Goal: Task Accomplishment & Management: Use online tool/utility

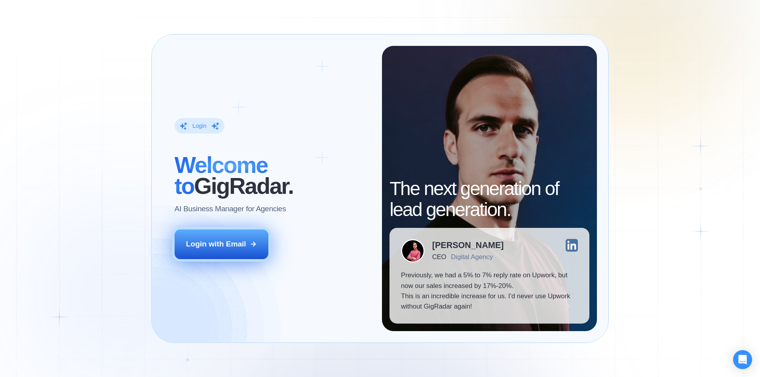
click at [241, 249] on div "Login with Email" at bounding box center [216, 244] width 60 height 10
click at [205, 239] on div "Login with Email" at bounding box center [216, 244] width 60 height 10
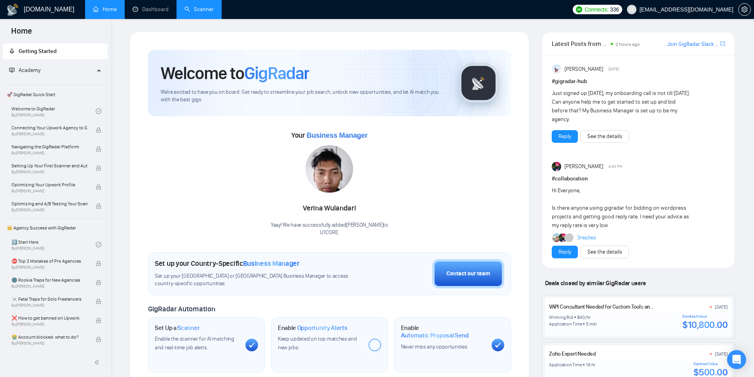
click at [184, 6] on link "Scanner" at bounding box center [198, 9] width 29 height 7
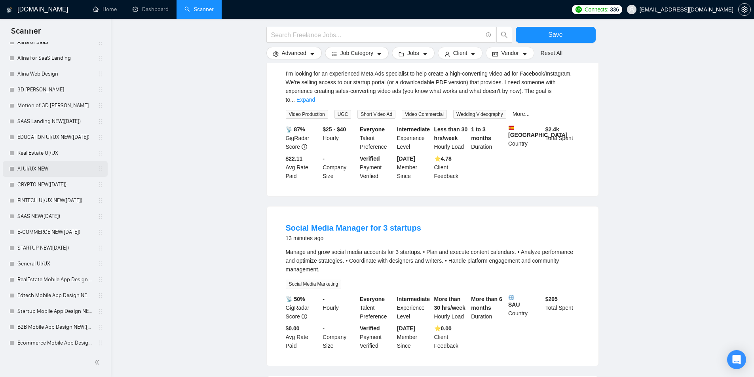
scroll to position [303, 0]
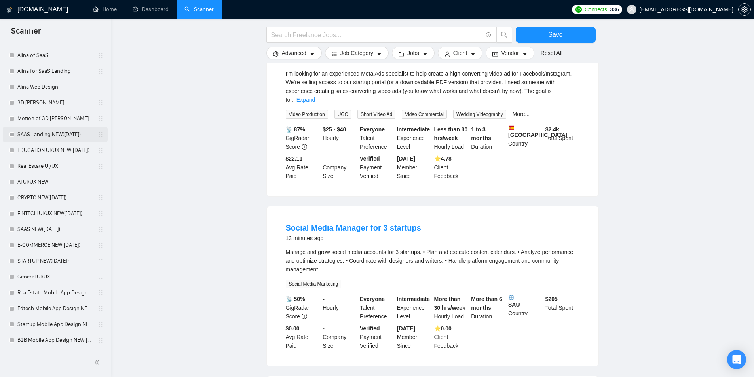
click at [50, 139] on link "SAAS Landing NEW([DATE])" at bounding box center [54, 135] width 75 height 16
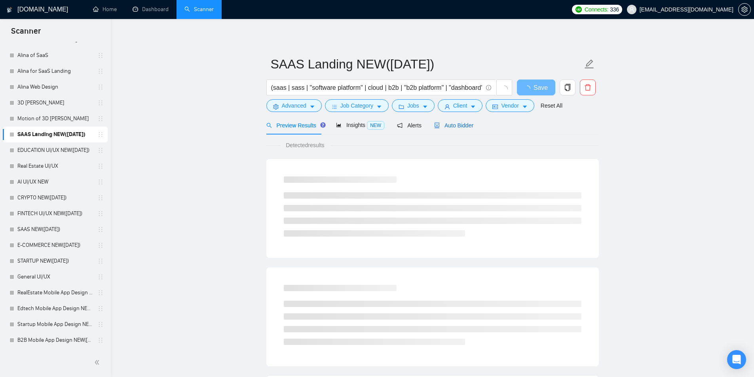
click at [462, 124] on span "Auto Bidder" at bounding box center [453, 125] width 39 height 6
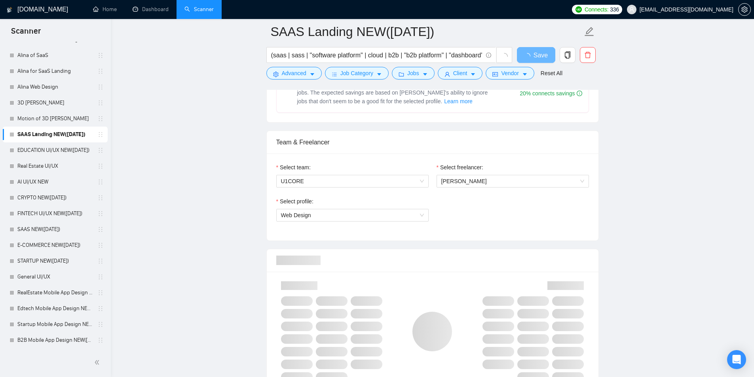
scroll to position [277, 0]
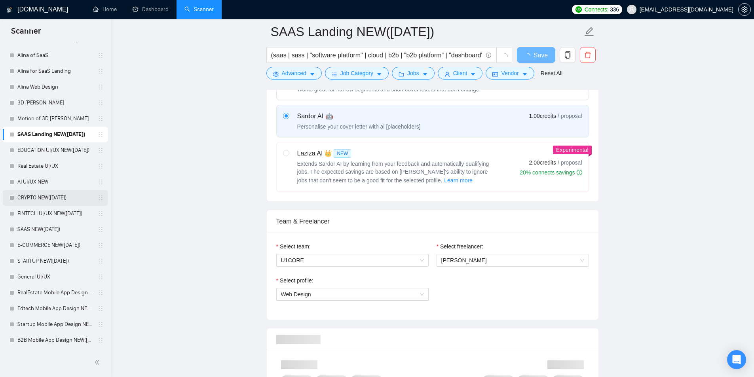
click at [43, 198] on link "CRYPTO NEW([DATE])" at bounding box center [54, 198] width 75 height 16
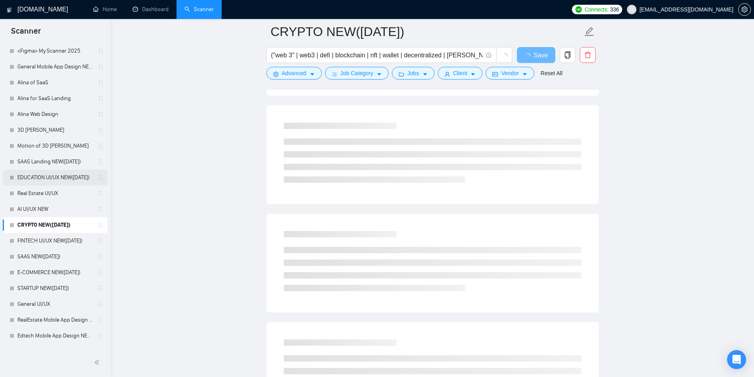
scroll to position [277, 0]
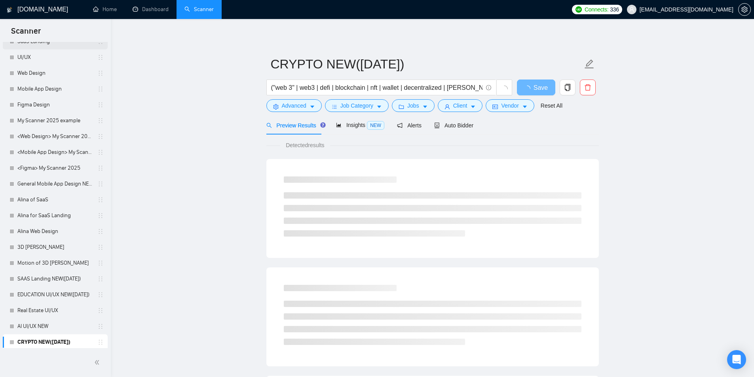
scroll to position [317, 0]
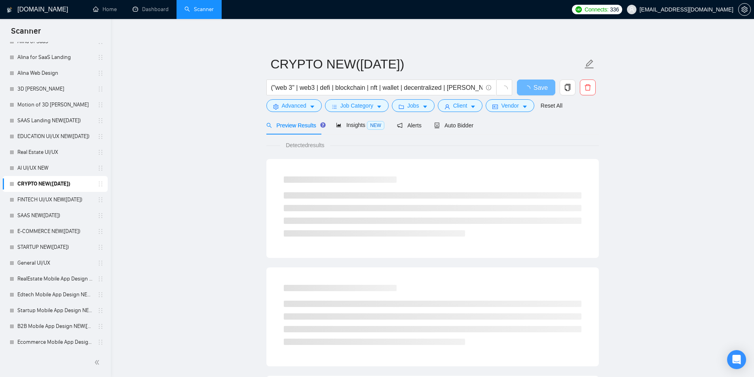
click at [57, 186] on link "CRYPTO NEW([DATE])" at bounding box center [54, 184] width 75 height 16
click at [50, 167] on link "AI UI/UX NEW" at bounding box center [54, 168] width 75 height 16
click at [62, 183] on link "CRYPTO NEW([DATE])" at bounding box center [54, 184] width 75 height 16
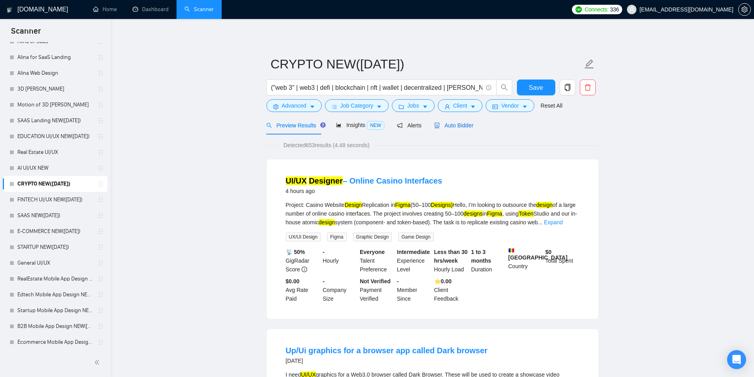
click at [461, 124] on span "Auto Bidder" at bounding box center [453, 125] width 39 height 6
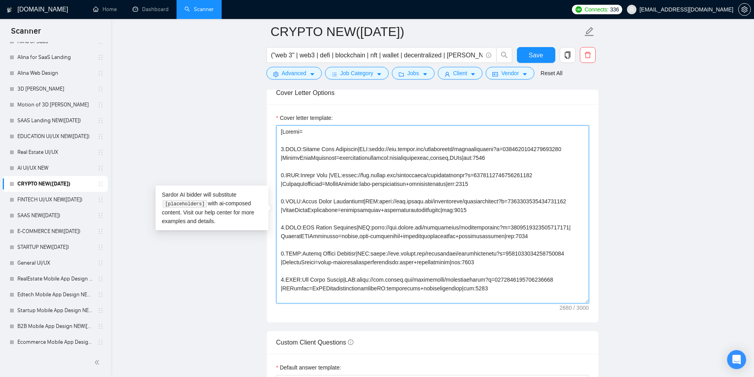
drag, startPoint x: 282, startPoint y: 159, endPoint x: 498, endPoint y: 156, distance: 215.7
click at [498, 156] on textarea "Cover letter template:" at bounding box center [432, 214] width 313 height 178
click at [501, 159] on textarea "Cover letter template:" at bounding box center [432, 214] width 313 height 178
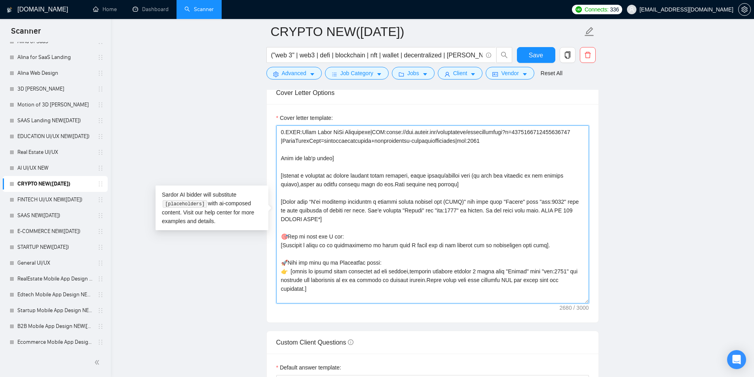
scroll to position [261, 0]
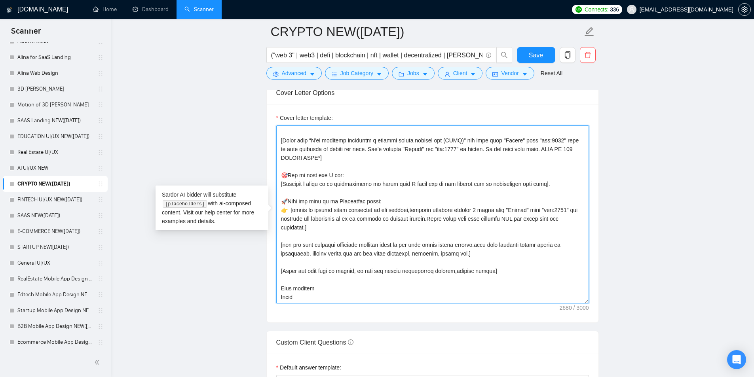
drag, startPoint x: 281, startPoint y: 148, endPoint x: 495, endPoint y: 293, distance: 259.1
click at [495, 293] on textarea "Cover letter template:" at bounding box center [432, 214] width 313 height 178
click at [462, 286] on textarea "Cover letter template:" at bounding box center [432, 214] width 313 height 178
click at [458, 280] on textarea "Cover letter template:" at bounding box center [432, 214] width 313 height 178
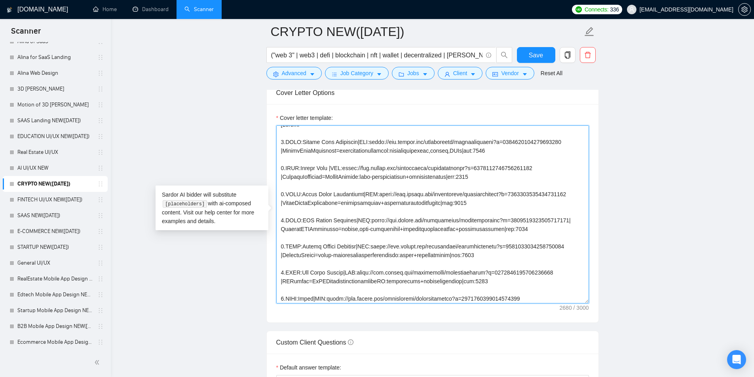
scroll to position [0, 0]
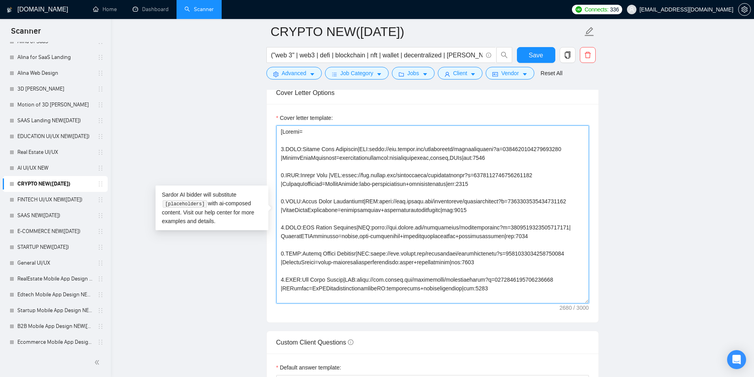
click at [345, 163] on textarea "Cover letter template:" at bounding box center [432, 214] width 313 height 178
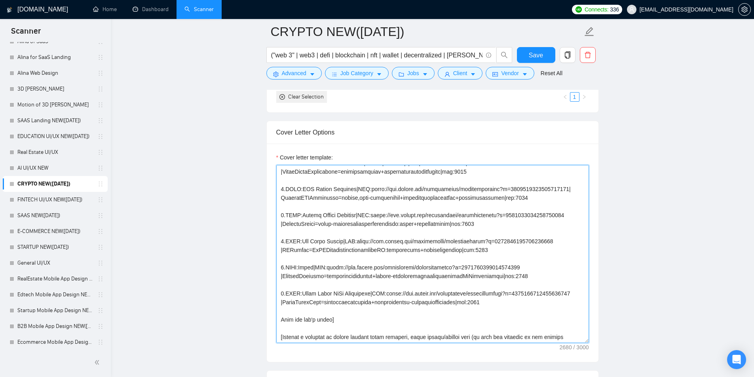
scroll to position [79, 0]
click at [293, 245] on textarea "Cover letter template:" at bounding box center [432, 254] width 313 height 178
click at [286, 245] on textarea "Cover letter template:" at bounding box center [432, 254] width 313 height 178
click at [311, 194] on textarea "Cover letter template:" at bounding box center [432, 254] width 313 height 178
click at [315, 194] on textarea "Cover letter template:" at bounding box center [432, 254] width 313 height 178
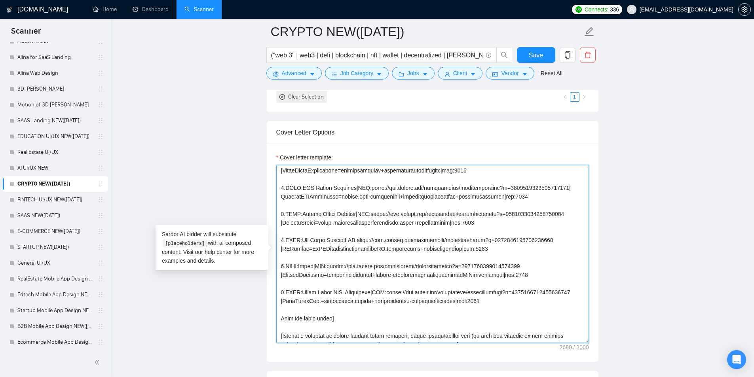
click at [312, 190] on textarea "Cover letter template:" at bounding box center [432, 254] width 313 height 178
click at [301, 189] on textarea "Cover letter template:" at bounding box center [432, 254] width 313 height 178
click at [300, 188] on textarea "Cover letter template:" at bounding box center [432, 254] width 313 height 178
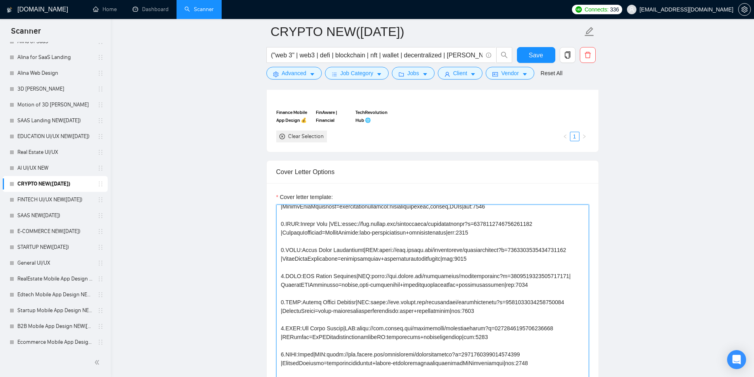
scroll to position [0, 0]
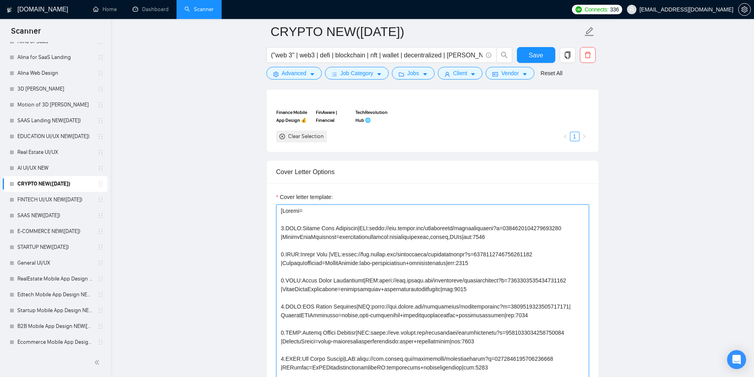
drag, startPoint x: 301, startPoint y: 228, endPoint x: 355, endPoint y: 226, distance: 53.8
click at [355, 226] on textarea "Cover letter template:" at bounding box center [432, 294] width 313 height 178
click at [340, 228] on textarea "Cover letter template:" at bounding box center [432, 294] width 313 height 178
drag, startPoint x: 300, startPoint y: 227, endPoint x: 353, endPoint y: 226, distance: 52.2
click at [353, 226] on textarea "Cover letter template:" at bounding box center [432, 294] width 313 height 178
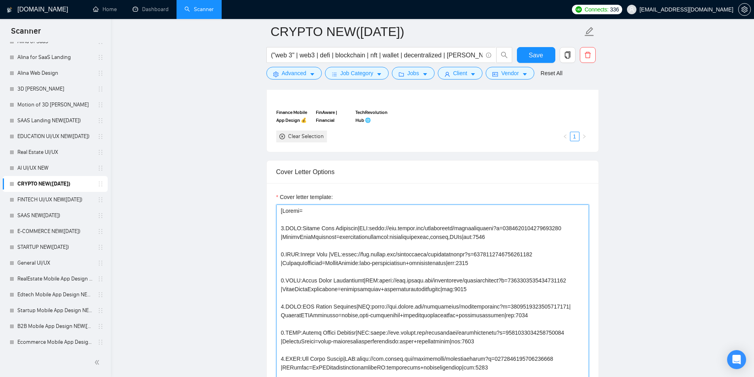
click at [342, 227] on textarea "Cover letter template:" at bounding box center [432, 294] width 313 height 178
drag, startPoint x: 358, startPoint y: 229, endPoint x: 362, endPoint y: 232, distance: 5.4
click at [364, 229] on textarea "Cover letter template:" at bounding box center [432, 294] width 313 height 178
click at [357, 235] on textarea "Cover letter template:" at bounding box center [432, 294] width 313 height 178
drag, startPoint x: 342, startPoint y: 239, endPoint x: 395, endPoint y: 238, distance: 53.0
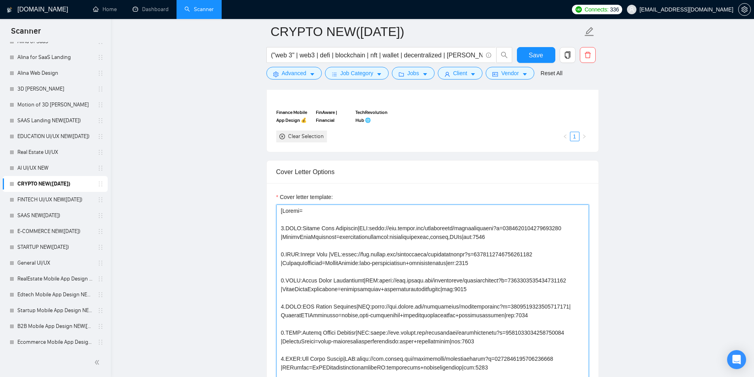
click at [364, 239] on textarea "Cover letter template:" at bounding box center [432, 294] width 313 height 178
click at [396, 238] on textarea "Cover letter template:" at bounding box center [432, 294] width 313 height 178
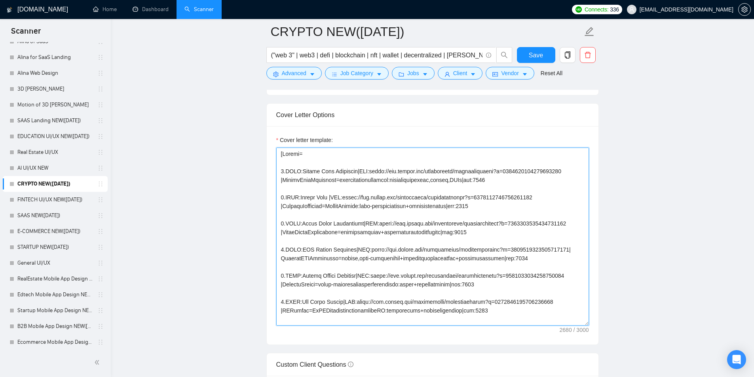
scroll to position [870, 0]
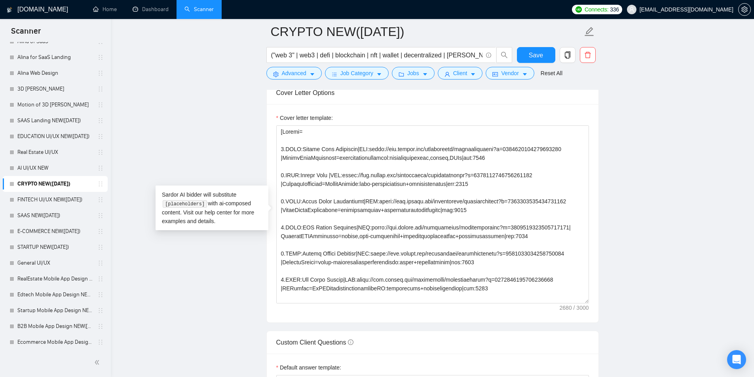
click at [181, 147] on main "CRYPTO NEW([DATE]) ("web 3" | web3 | defi | blockchain | nft | wallet | decentr…" at bounding box center [432, 234] width 618 height 2146
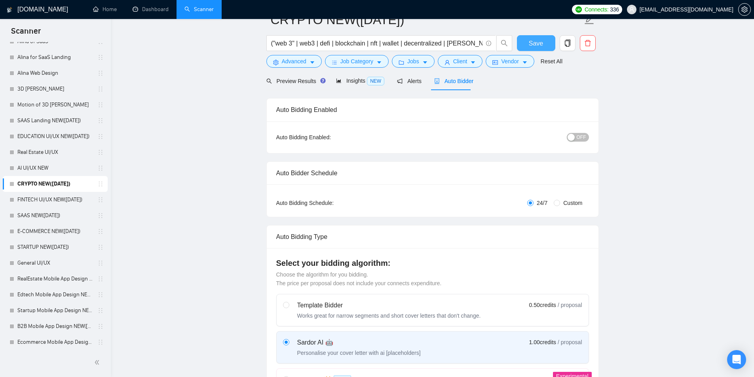
scroll to position [0, 0]
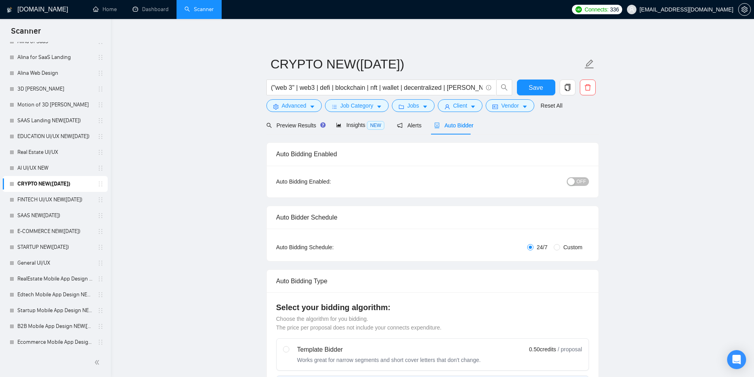
click at [577, 185] on span "OFF" at bounding box center [580, 181] width 9 height 9
click at [34, 199] on link "FINTECH UI/UX NEW([DATE])" at bounding box center [54, 200] width 75 height 16
click at [542, 91] on span "Save" at bounding box center [536, 88] width 14 height 10
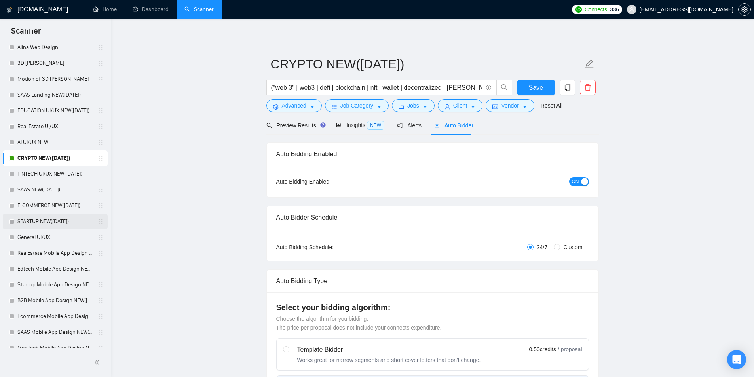
scroll to position [382, 0]
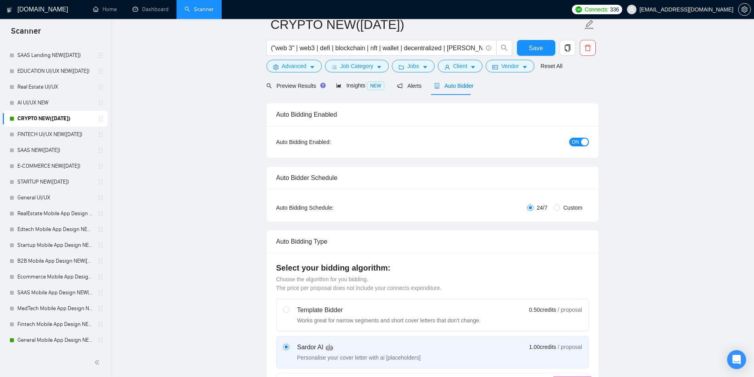
scroll to position [0, 0]
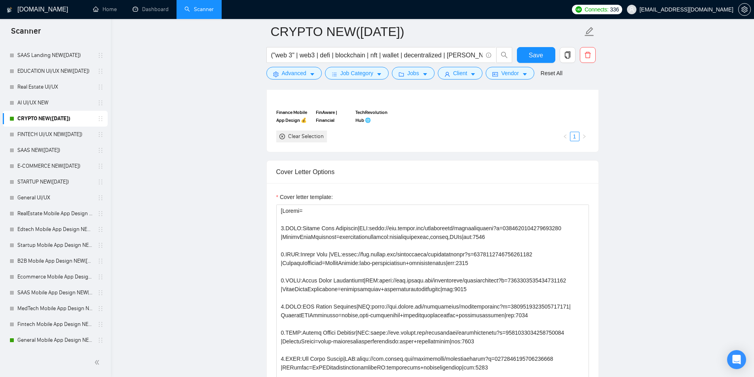
scroll to position [831, 0]
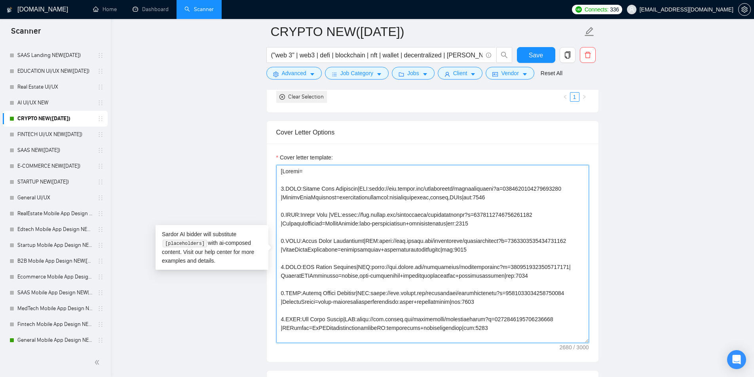
drag, startPoint x: 304, startPoint y: 197, endPoint x: 460, endPoint y: 198, distance: 155.9
click at [460, 198] on textarea "Cover letter template:" at bounding box center [432, 254] width 313 height 178
click at [400, 220] on textarea "Cover letter template:" at bounding box center [432, 254] width 313 height 178
drag, startPoint x: 336, startPoint y: 226, endPoint x: 437, endPoint y: 224, distance: 101.3
click at [437, 224] on textarea "Cover letter template:" at bounding box center [432, 254] width 313 height 178
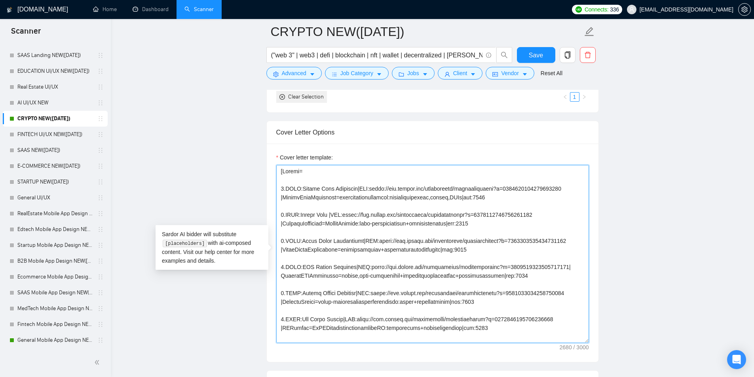
click at [438, 224] on textarea "Cover letter template:" at bounding box center [432, 254] width 313 height 178
drag, startPoint x: 284, startPoint y: 239, endPoint x: 474, endPoint y: 248, distance: 190.5
click at [474, 248] on textarea "Cover letter template:" at bounding box center [432, 254] width 313 height 178
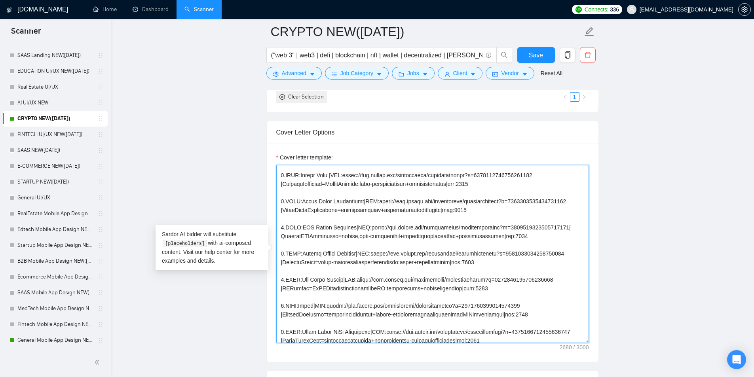
scroll to position [79, 0]
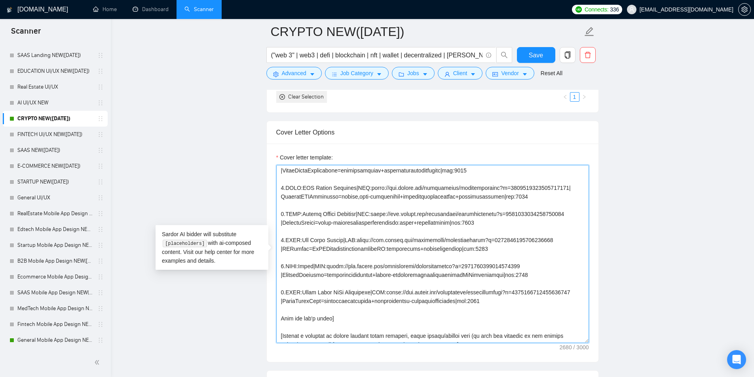
drag, startPoint x: 300, startPoint y: 290, endPoint x: 367, endPoint y: 294, distance: 67.0
click at [367, 294] on textarea "Cover letter template:" at bounding box center [432, 254] width 313 height 178
click at [306, 266] on textarea "Cover letter template:" at bounding box center [432, 254] width 313 height 178
drag, startPoint x: 300, startPoint y: 238, endPoint x: 340, endPoint y: 237, distance: 40.4
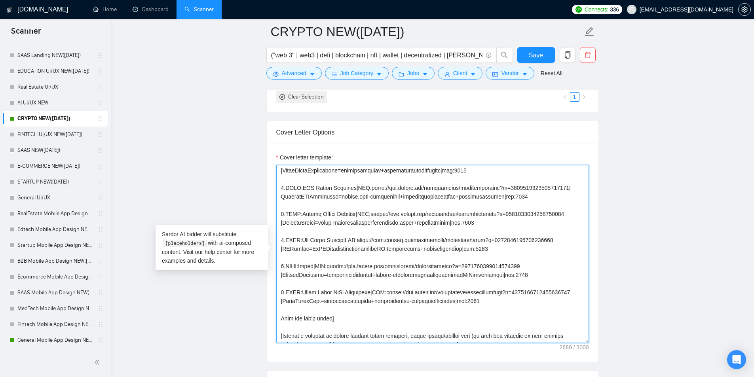
click at [340, 237] on textarea "Cover letter template:" at bounding box center [432, 254] width 313 height 178
click at [354, 238] on textarea "Cover letter template:" at bounding box center [432, 254] width 313 height 178
drag, startPoint x: 353, startPoint y: 239, endPoint x: 552, endPoint y: 237, distance: 199.0
click at [552, 237] on textarea "Cover letter template:" at bounding box center [432, 254] width 313 height 178
drag, startPoint x: 146, startPoint y: 173, endPoint x: 116, endPoint y: 161, distance: 32.6
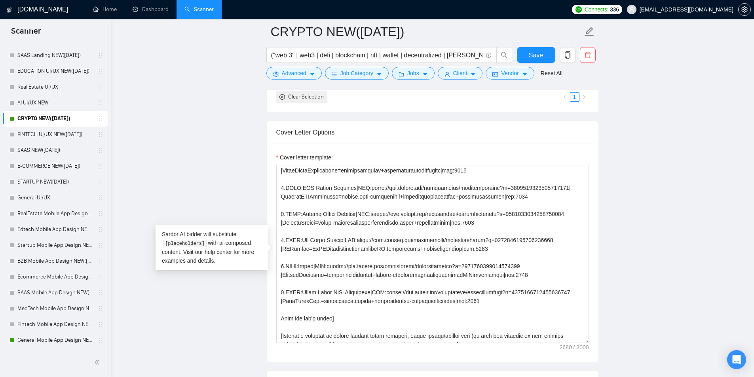
click at [143, 172] on main "CRYPTO NEW([DATE]) ("web 3" | web3 | defi | blockchain | nft | wallet | decentr…" at bounding box center [432, 274] width 618 height 2146
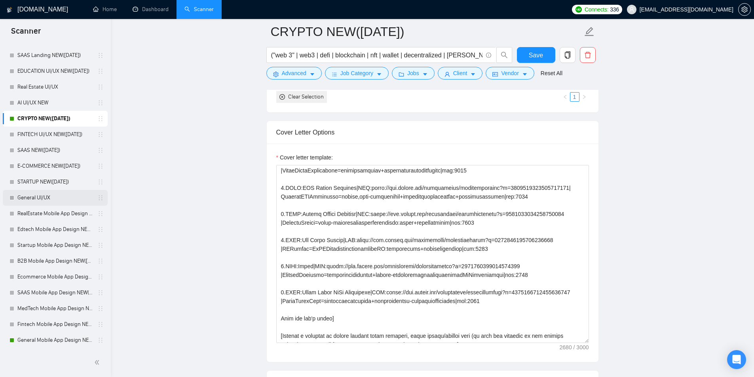
click at [71, 194] on link "General UI/UX" at bounding box center [54, 198] width 75 height 16
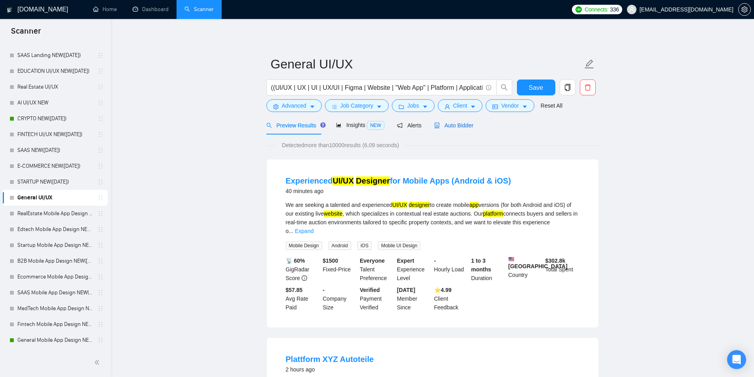
click at [461, 123] on span "Auto Bidder" at bounding box center [453, 125] width 39 height 6
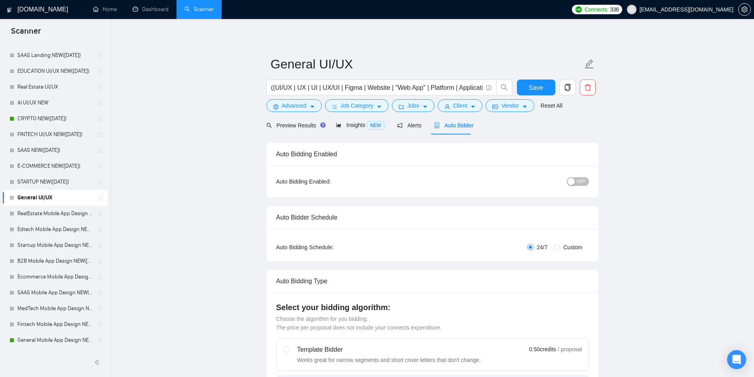
click at [575, 185] on div "button" at bounding box center [570, 181] width 7 height 7
click at [532, 87] on span "Save" at bounding box center [536, 88] width 14 height 10
drag, startPoint x: 47, startPoint y: 185, endPoint x: 209, endPoint y: 162, distance: 163.4
click at [47, 185] on link "STARTUP NEW([DATE])" at bounding box center [54, 182] width 75 height 16
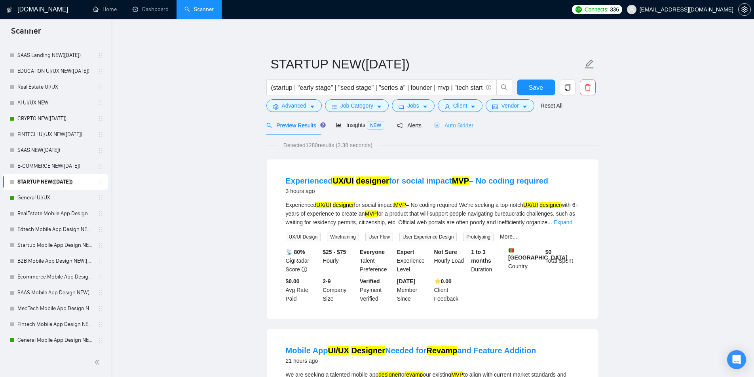
click at [458, 132] on div "Auto Bidder" at bounding box center [453, 125] width 39 height 19
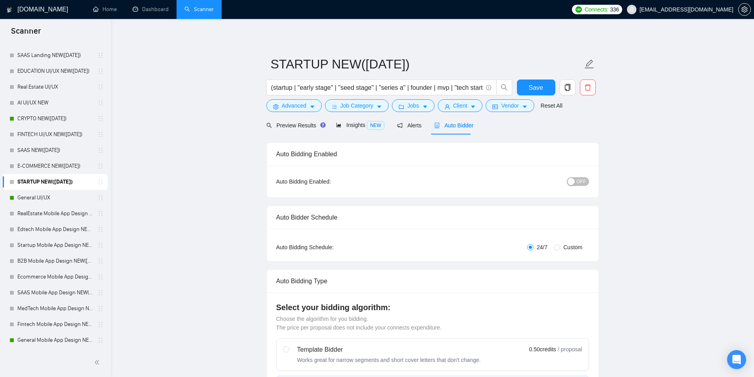
click at [577, 174] on div "Auto Bidding Enabled: OFF" at bounding box center [433, 182] width 332 height 32
click at [578, 180] on span "OFF" at bounding box center [580, 181] width 9 height 9
click at [535, 80] on button "Save" at bounding box center [536, 88] width 38 height 16
click at [23, 165] on div "Inactive - Bidding paused or not configured" at bounding box center [65, 173] width 105 height 25
click at [47, 162] on link "E-COMMERCE NEW([DATE])" at bounding box center [54, 166] width 75 height 16
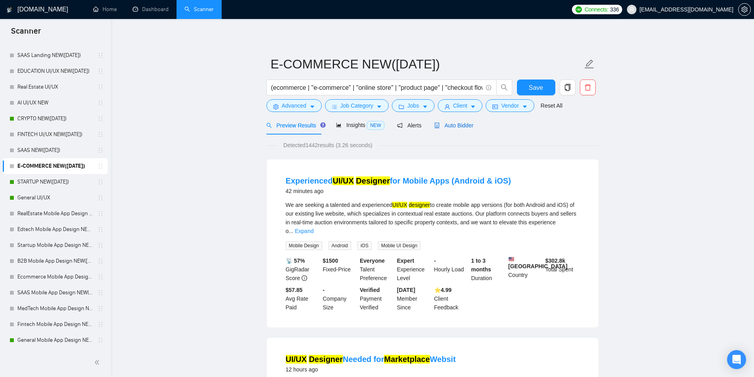
click at [455, 129] on div "Auto Bidder" at bounding box center [453, 125] width 39 height 9
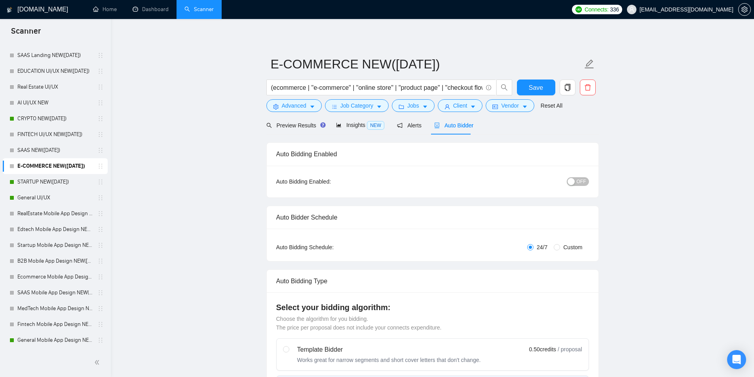
click at [582, 184] on span "OFF" at bounding box center [580, 181] width 9 height 9
click at [528, 84] on button "Save" at bounding box center [536, 88] width 38 height 16
click at [41, 152] on link "SAAS NEW([DATE])" at bounding box center [54, 150] width 75 height 16
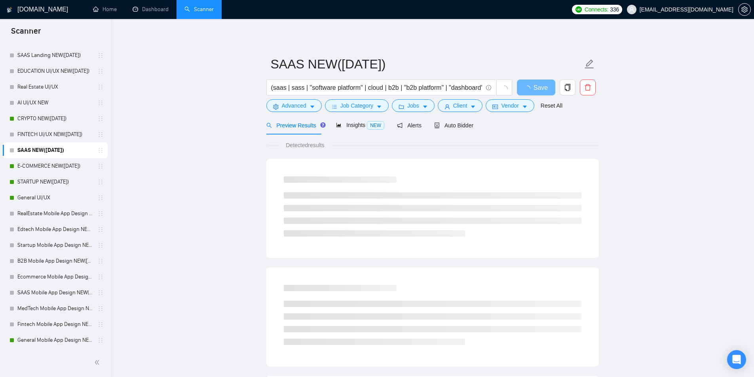
click at [455, 116] on div "Auto Bidder" at bounding box center [453, 125] width 39 height 19
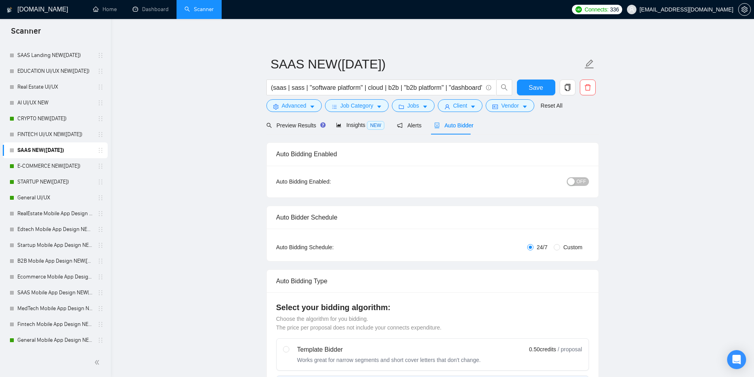
click at [592, 181] on div "Auto Bidding Enabled: OFF" at bounding box center [433, 182] width 332 height 32
click at [579, 180] on span "OFF" at bounding box center [580, 181] width 9 height 9
drag, startPoint x: 533, startPoint y: 88, endPoint x: 759, endPoint y: 81, distance: 226.0
click at [536, 88] on span "Save" at bounding box center [536, 88] width 14 height 10
drag, startPoint x: 32, startPoint y: 136, endPoint x: 741, endPoint y: 214, distance: 714.1
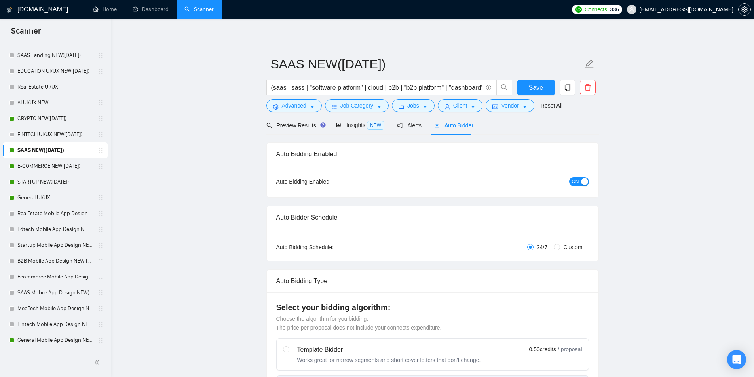
click at [32, 136] on link "FINTECH UI/UX NEW([DATE])" at bounding box center [54, 135] width 75 height 16
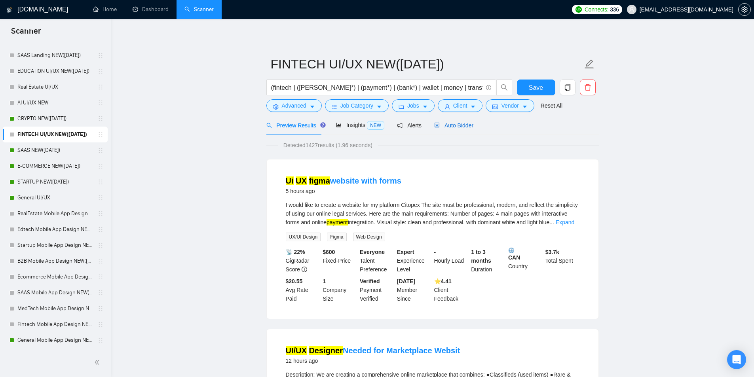
click at [452, 128] on span "Auto Bidder" at bounding box center [453, 125] width 39 height 6
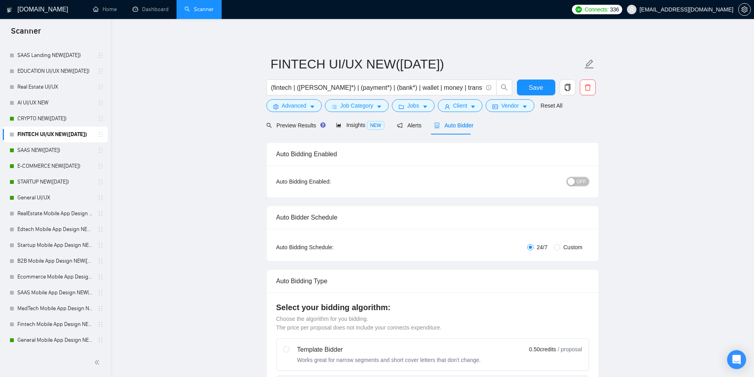
click at [583, 180] on span "OFF" at bounding box center [580, 181] width 9 height 9
click at [539, 86] on span "Save" at bounding box center [536, 88] width 14 height 10
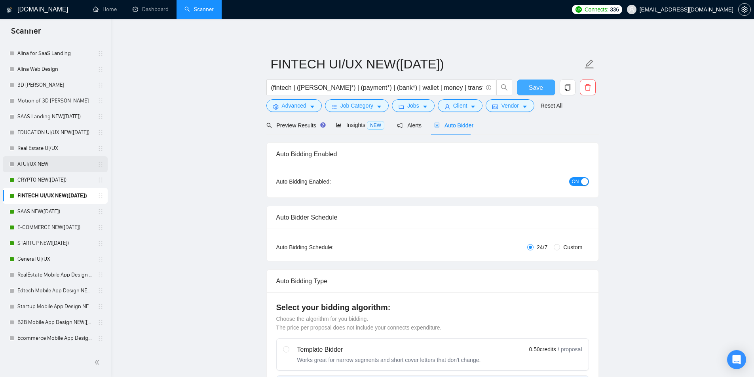
scroll to position [303, 0]
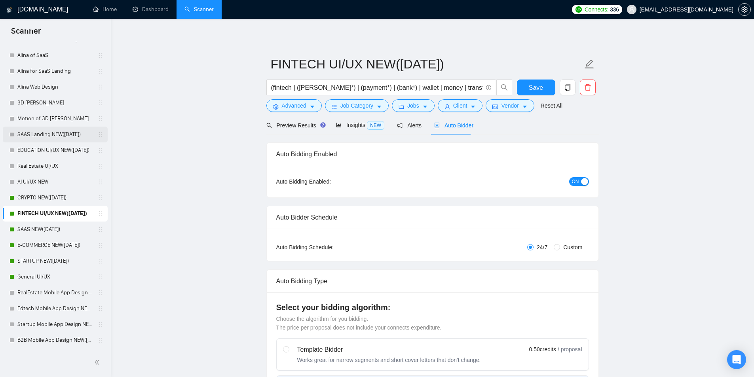
click at [45, 139] on link "SAAS Landing NEW([DATE])" at bounding box center [54, 135] width 75 height 16
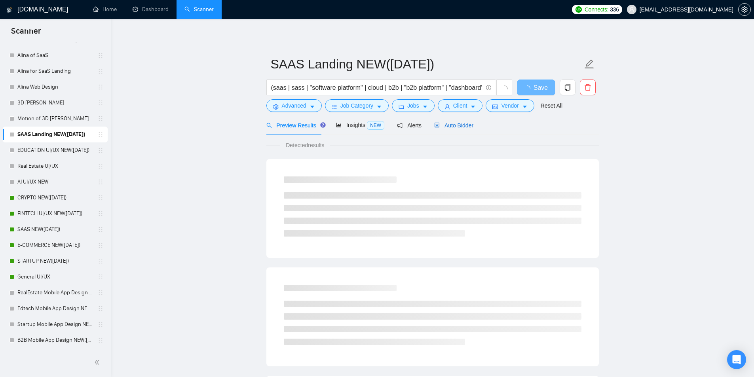
click at [444, 126] on span "Auto Bidder" at bounding box center [453, 125] width 39 height 6
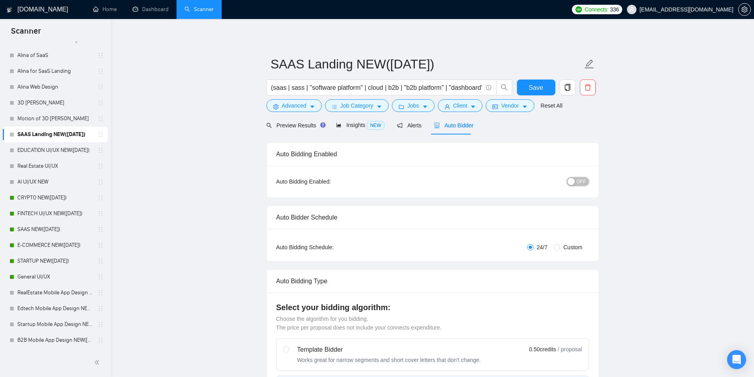
click at [574, 184] on div "button" at bounding box center [570, 181] width 7 height 7
click at [539, 87] on span "Save" at bounding box center [536, 88] width 14 height 10
click at [50, 149] on link "EDUCATION UI/UX NEW([DATE])" at bounding box center [54, 150] width 75 height 16
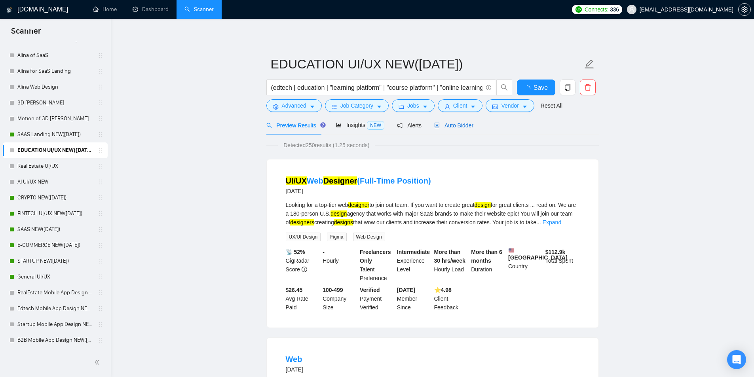
click at [459, 128] on span "Auto Bidder" at bounding box center [453, 125] width 39 height 6
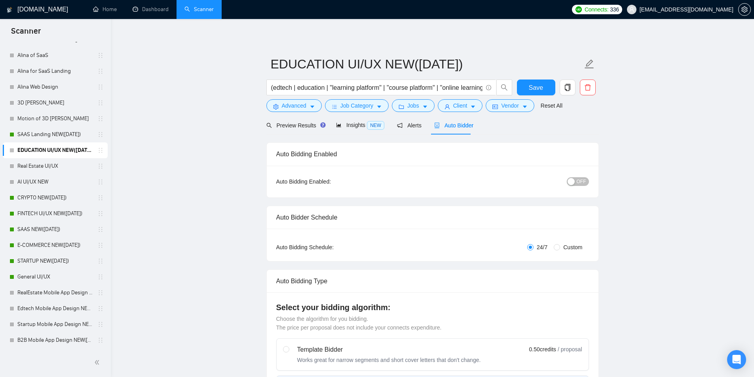
click at [578, 180] on span "OFF" at bounding box center [580, 181] width 9 height 9
click at [534, 87] on span "Save" at bounding box center [536, 88] width 14 height 10
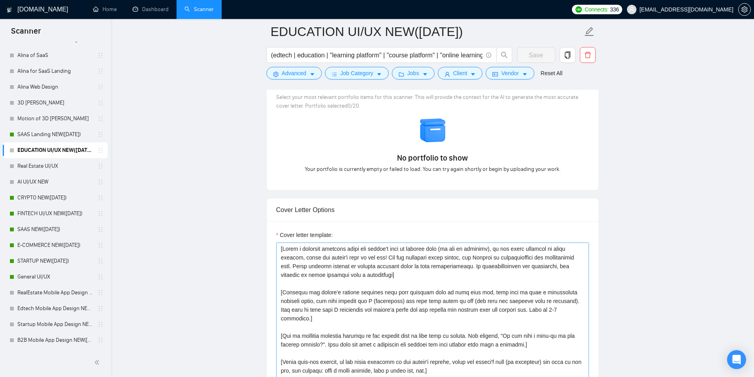
scroll to position [791, 0]
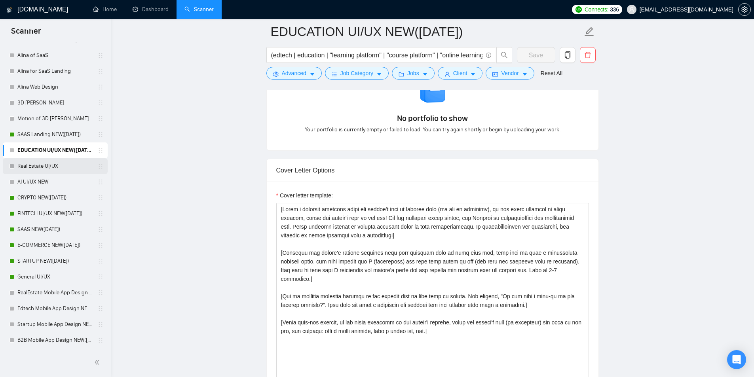
click at [59, 167] on link "Real Estate UI/UX" at bounding box center [54, 166] width 75 height 16
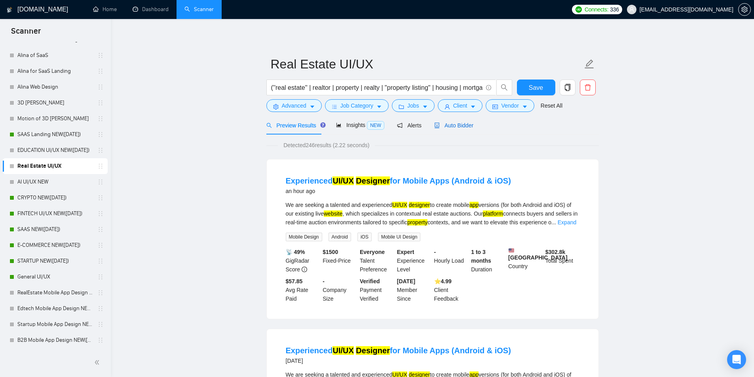
click at [448, 128] on span "Auto Bidder" at bounding box center [453, 125] width 39 height 6
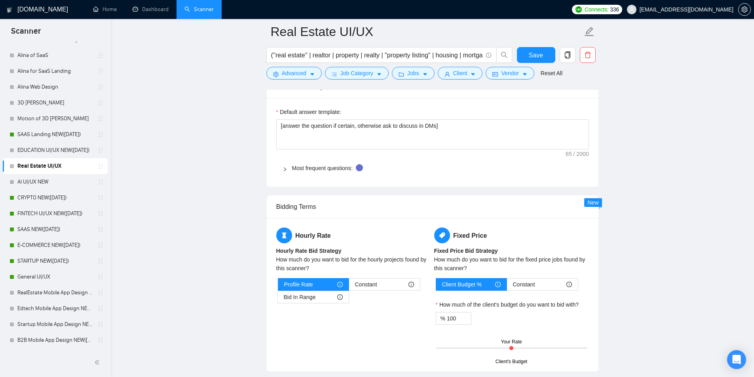
scroll to position [193, 0]
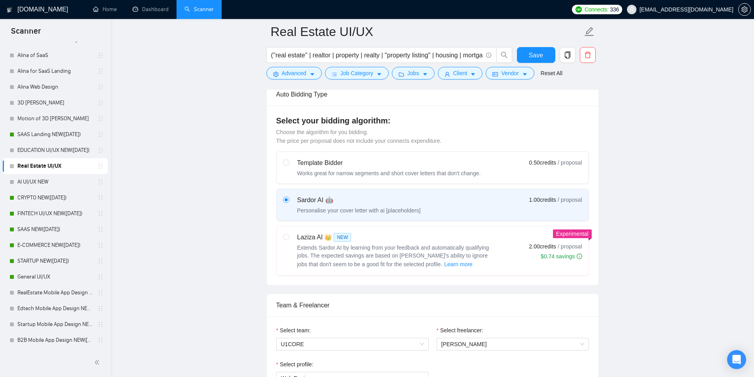
drag, startPoint x: 246, startPoint y: 302, endPoint x: 244, endPoint y: 126, distance: 176.5
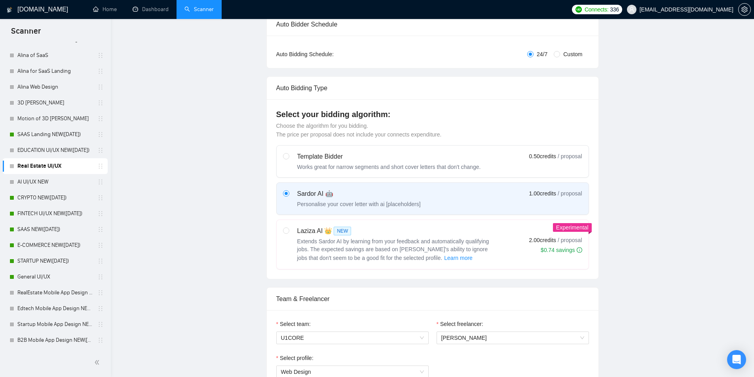
scroll to position [0, 0]
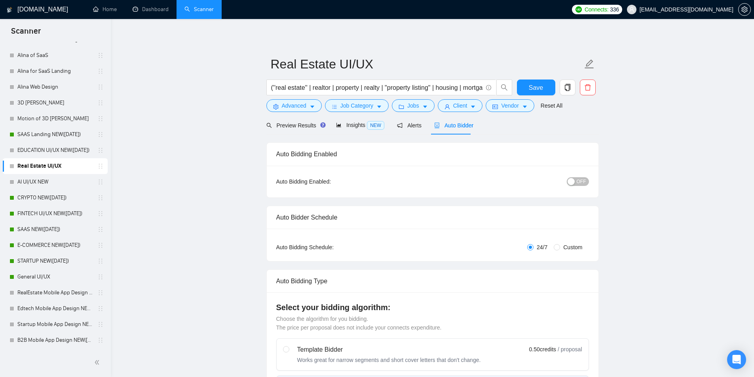
click at [575, 182] on div "button" at bounding box center [570, 181] width 7 height 7
click at [538, 88] on span "Save" at bounding box center [536, 88] width 14 height 10
click at [59, 183] on link "AI UI/UX NEW" at bounding box center [54, 182] width 75 height 16
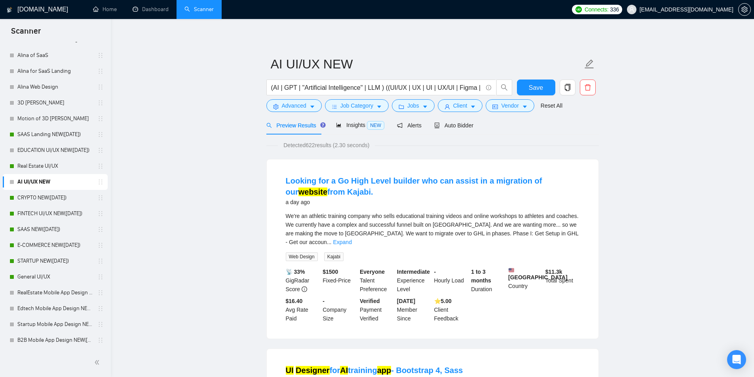
click at [456, 114] on form "AI UI/UX NEW (AI | GPT | "Artificial Intelligence" | LLM ) ((UI/UX | UX | UI | …" at bounding box center [432, 83] width 332 height 64
click at [454, 126] on span "Auto Bidder" at bounding box center [453, 125] width 39 height 6
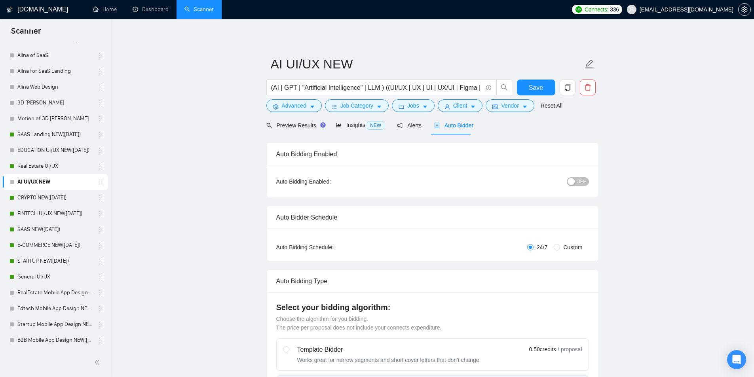
click at [592, 179] on div "Auto Bidding Enabled: OFF" at bounding box center [433, 182] width 332 height 32
click at [576, 177] on div "OFF" at bounding box center [536, 181] width 104 height 9
click at [577, 178] on span "OFF" at bounding box center [580, 181] width 9 height 9
click at [531, 87] on span "Save" at bounding box center [536, 88] width 14 height 10
